Goal: Check status: Check status

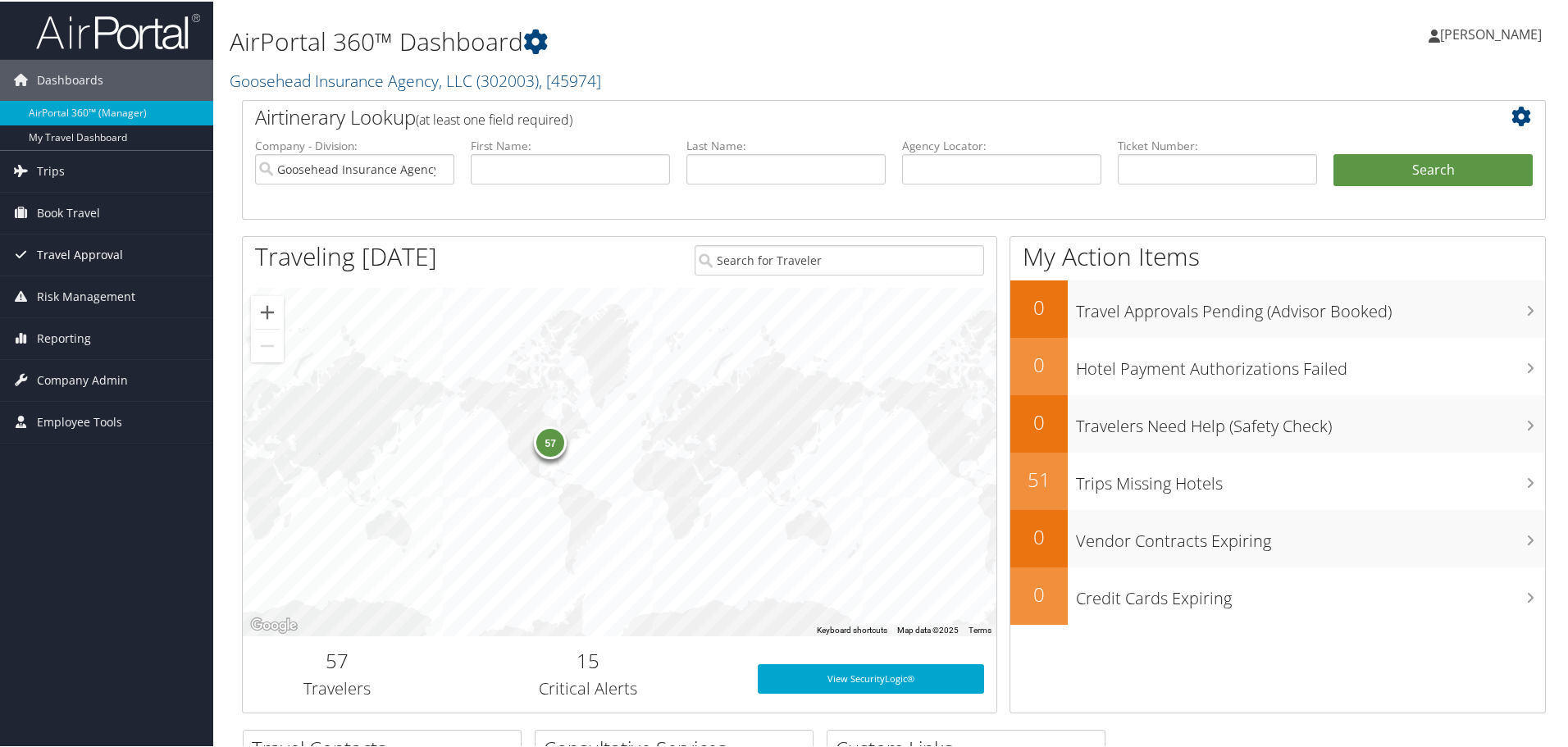
click at [80, 260] on span "Travel Approval" at bounding box center [80, 254] width 86 height 41
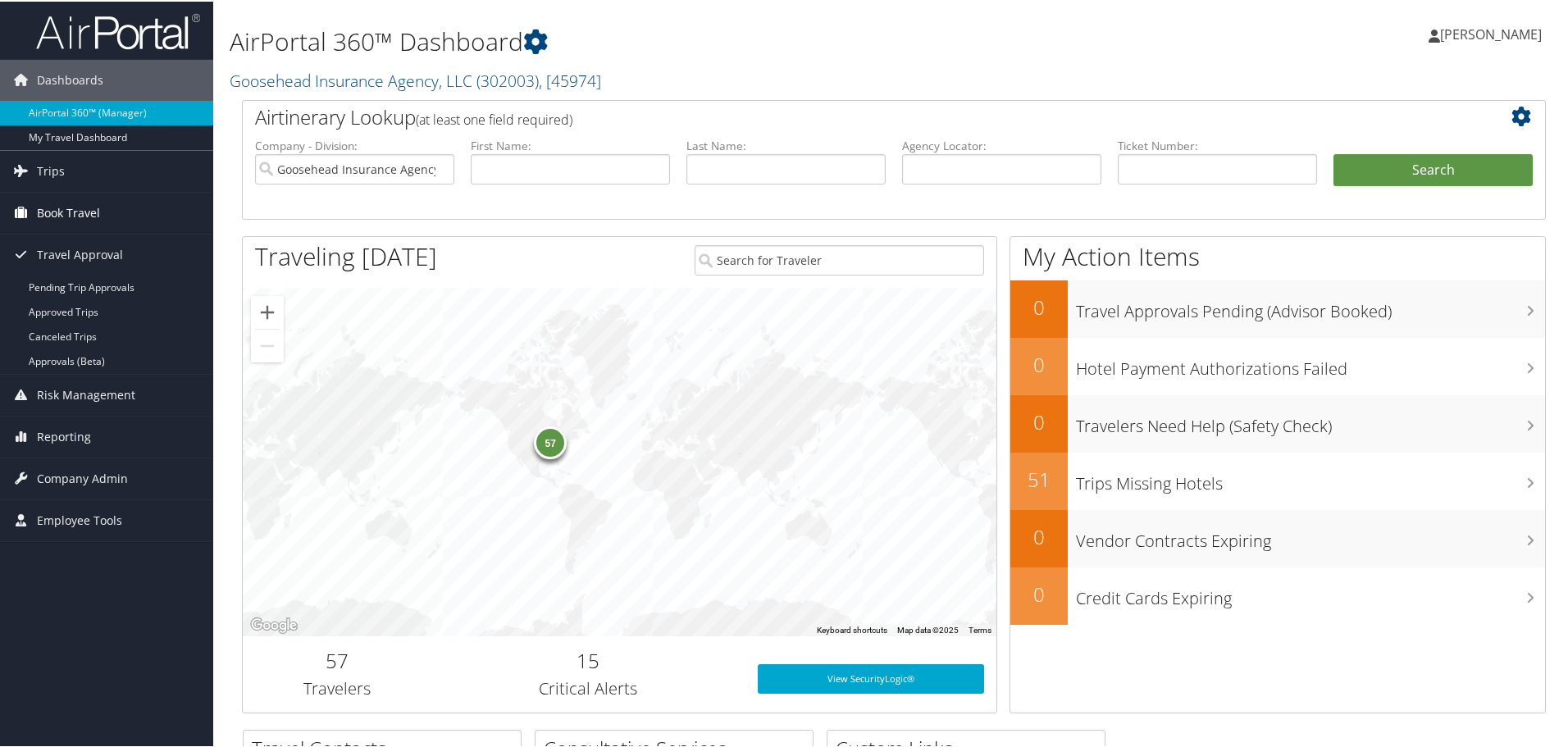
click at [69, 199] on span "Book Travel" at bounding box center [68, 212] width 63 height 41
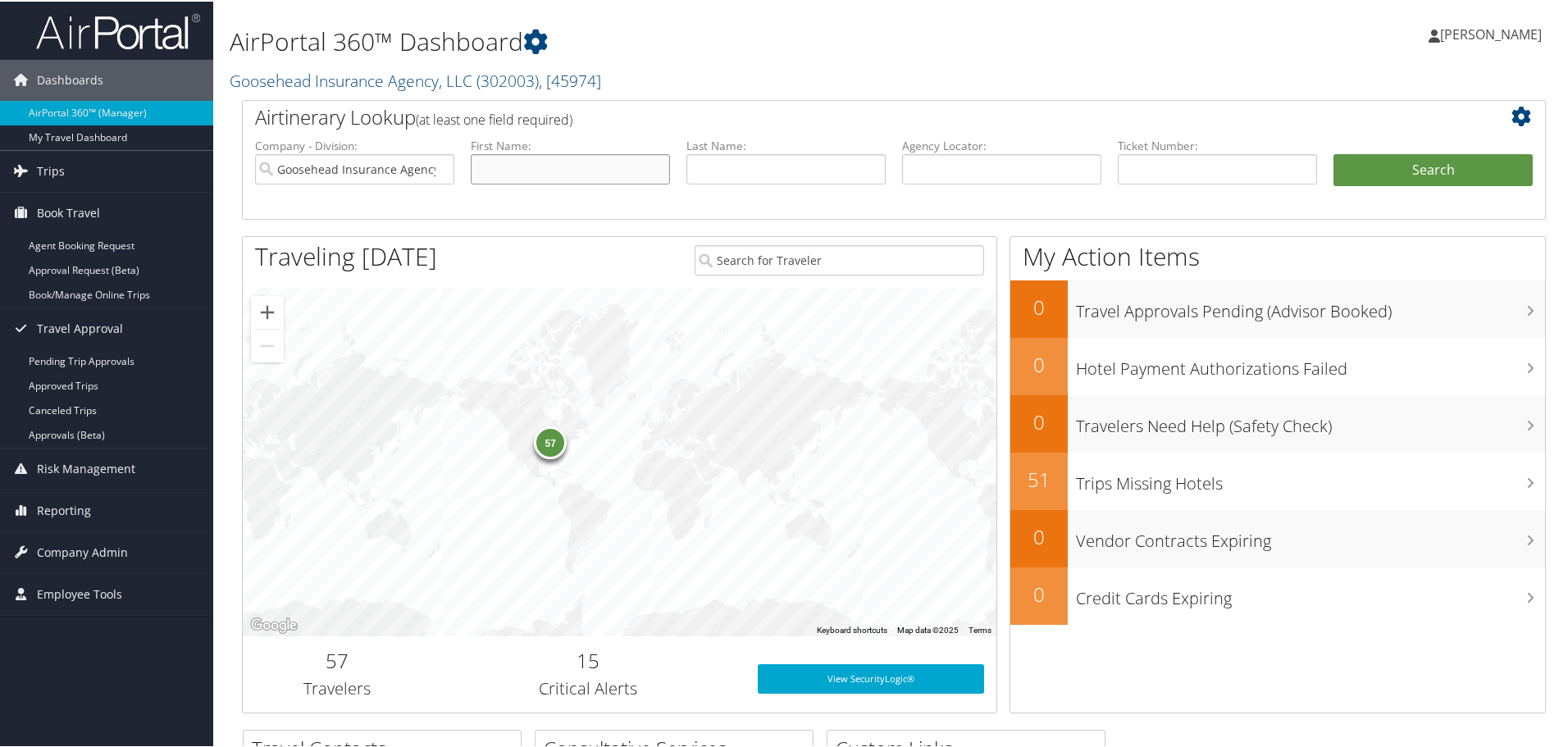
click at [538, 163] on input "text" at bounding box center [570, 168] width 200 height 31
type input "[PERSON_NAME]"
click at [718, 133] on div "Airtinerary Lookup (at least one field required)" at bounding box center [839, 117] width 1194 height 37
click at [715, 158] on input "text" at bounding box center [786, 168] width 200 height 31
type input "[PERSON_NAME]"
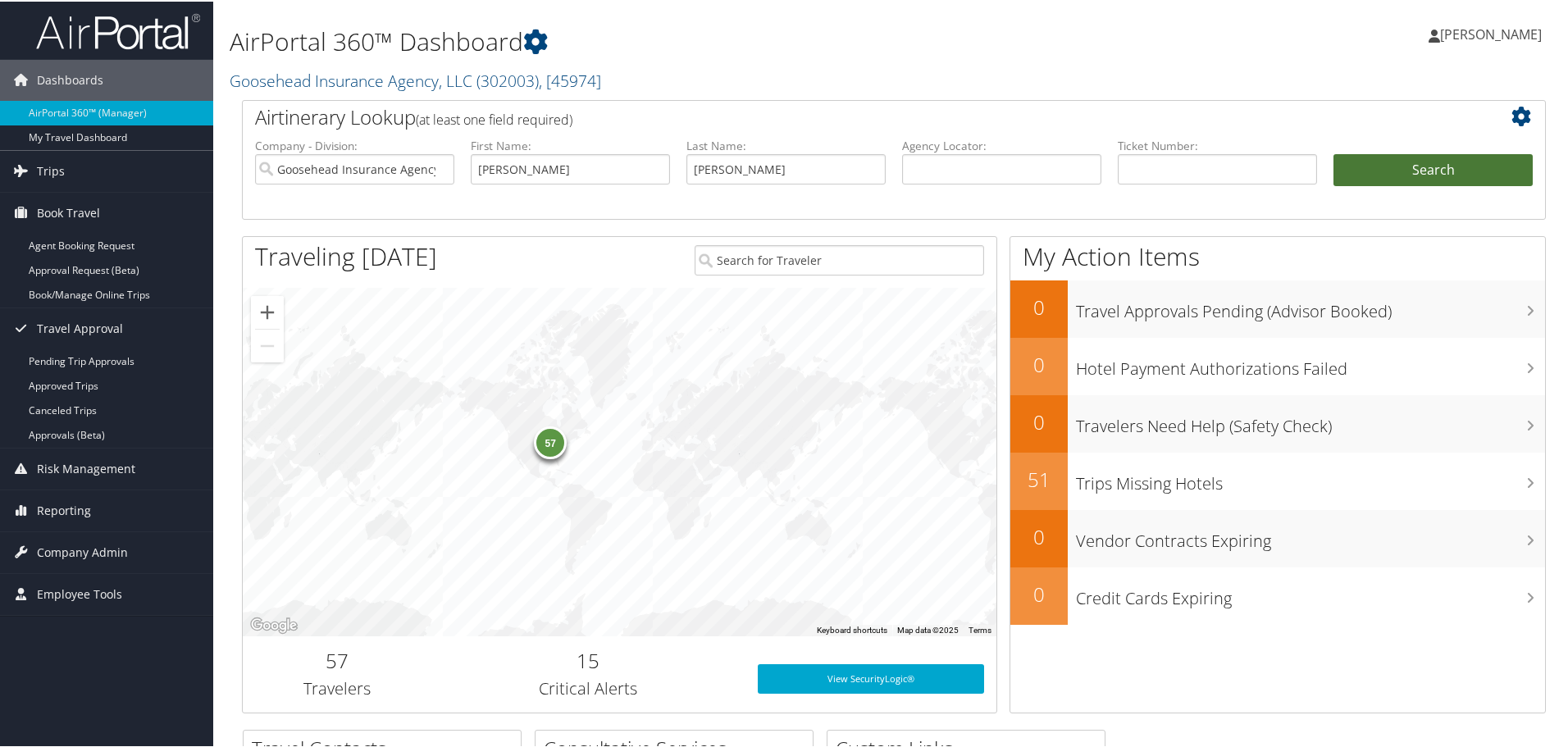
click at [1366, 176] on button "Search" at bounding box center [1433, 169] width 200 height 32
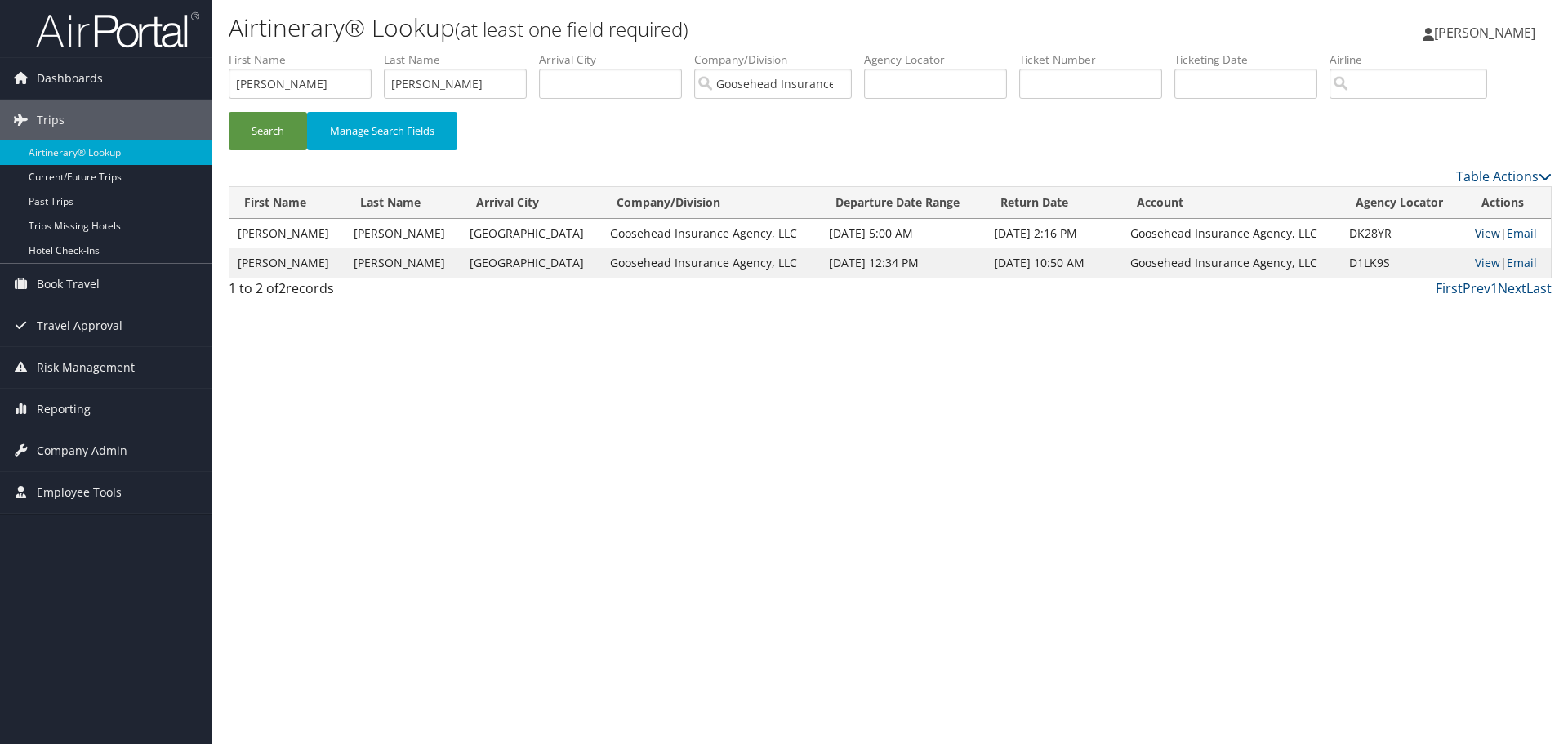
click at [1483, 232] on link "View" at bounding box center [1487, 233] width 25 height 15
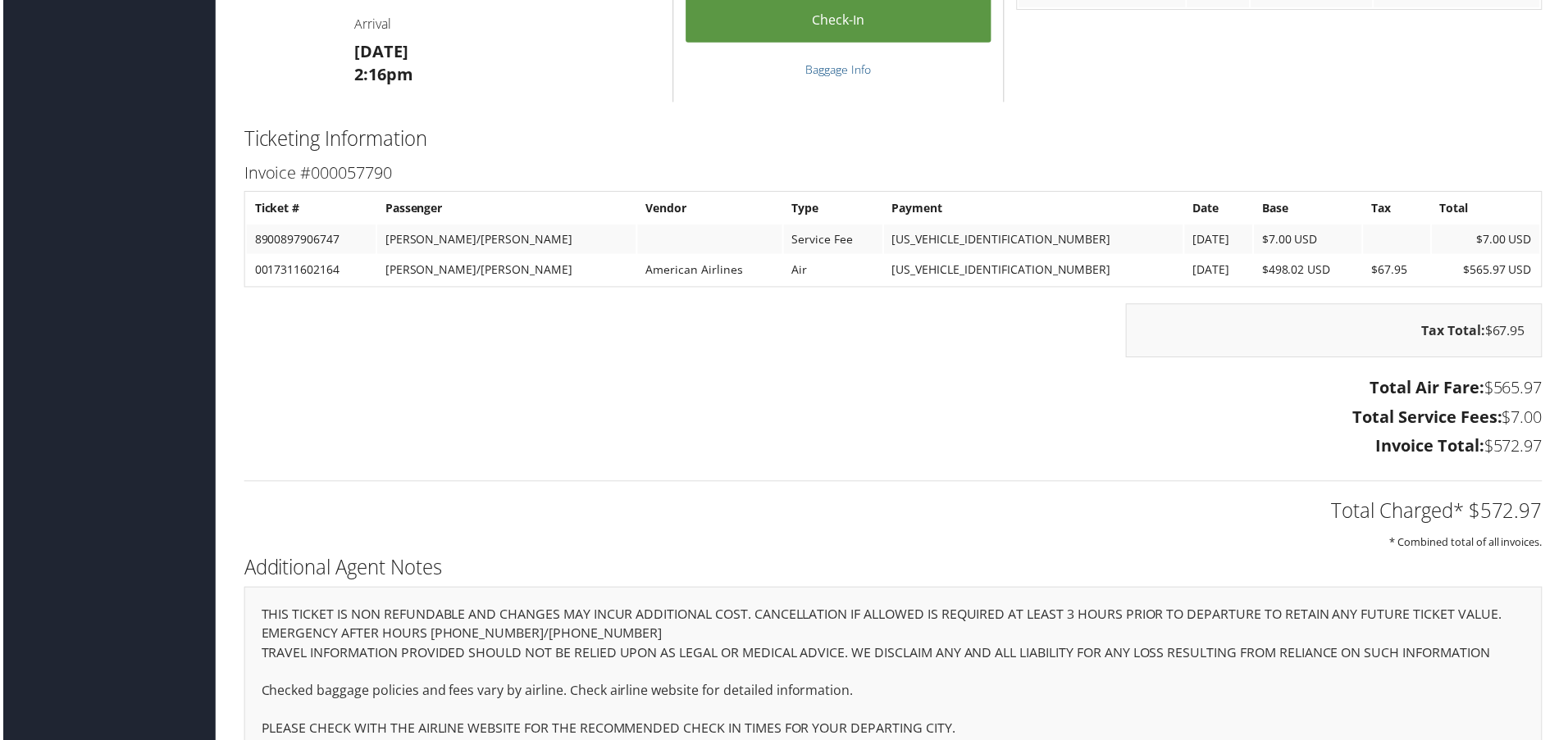
scroll to position [1266, 0]
